Goal: Navigation & Orientation: Find specific page/section

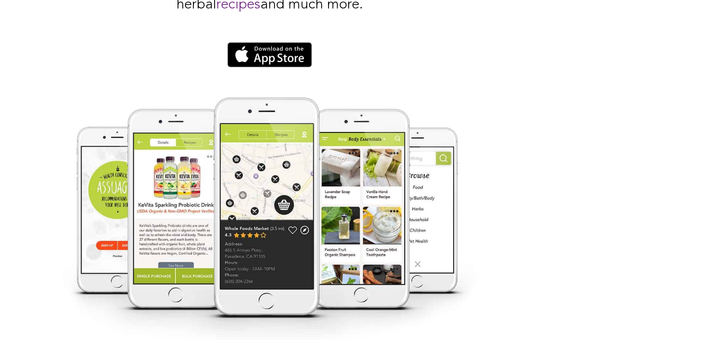
scroll to position [2078, 0]
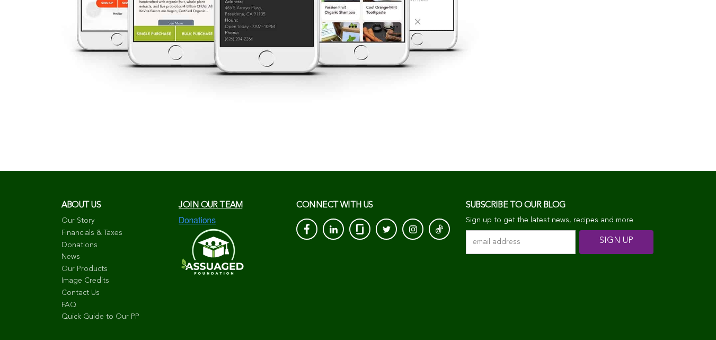
click at [179, 201] on span "Join our team" at bounding box center [211, 205] width 64 height 8
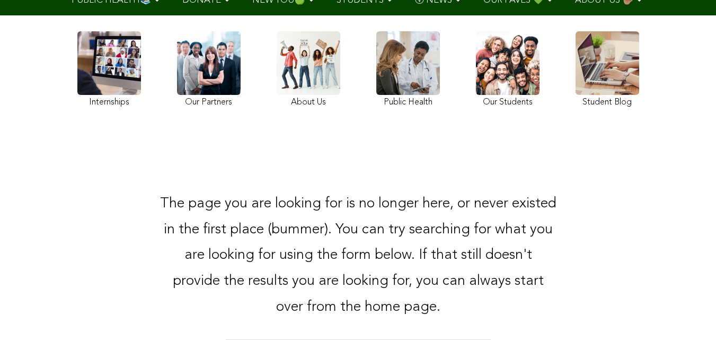
scroll to position [219, 0]
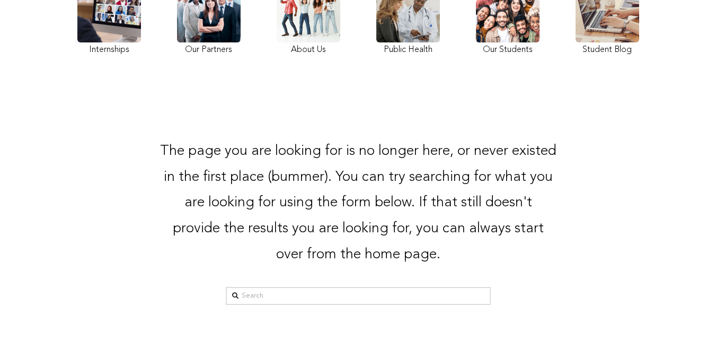
click at [177, 41] on link at bounding box center [209, 18] width 64 height 79
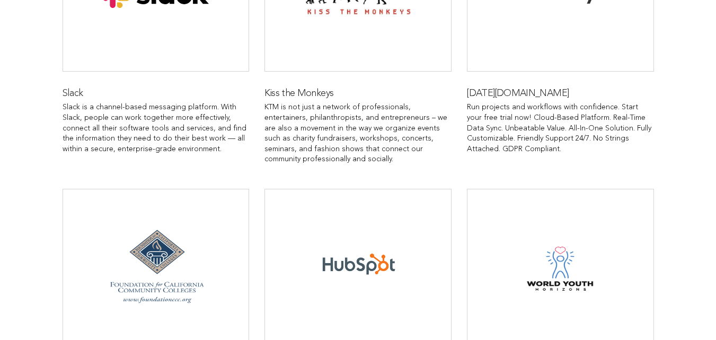
scroll to position [991, 0]
